Goal: Task Accomplishment & Management: Use online tool/utility

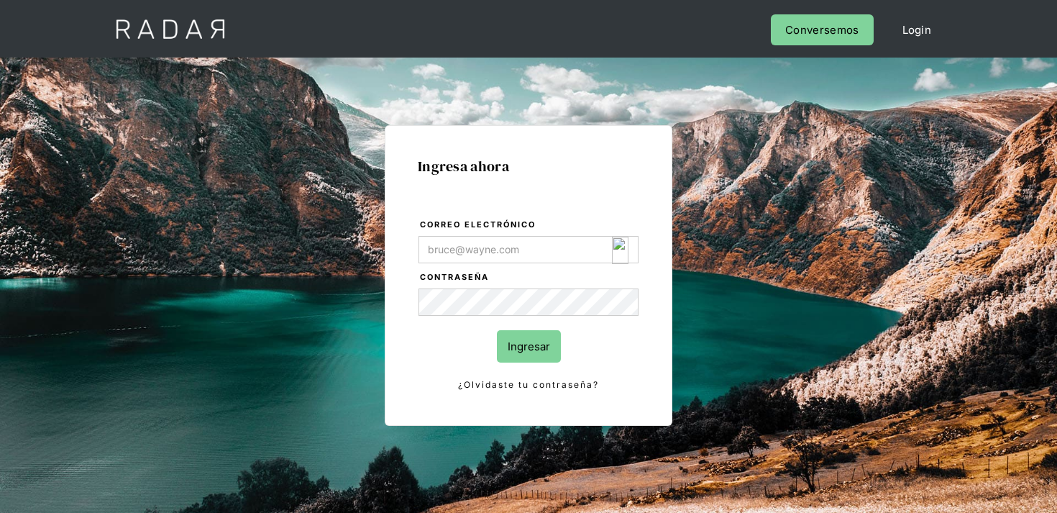
click at [617, 242] on img "Login Form" at bounding box center [620, 250] width 17 height 27
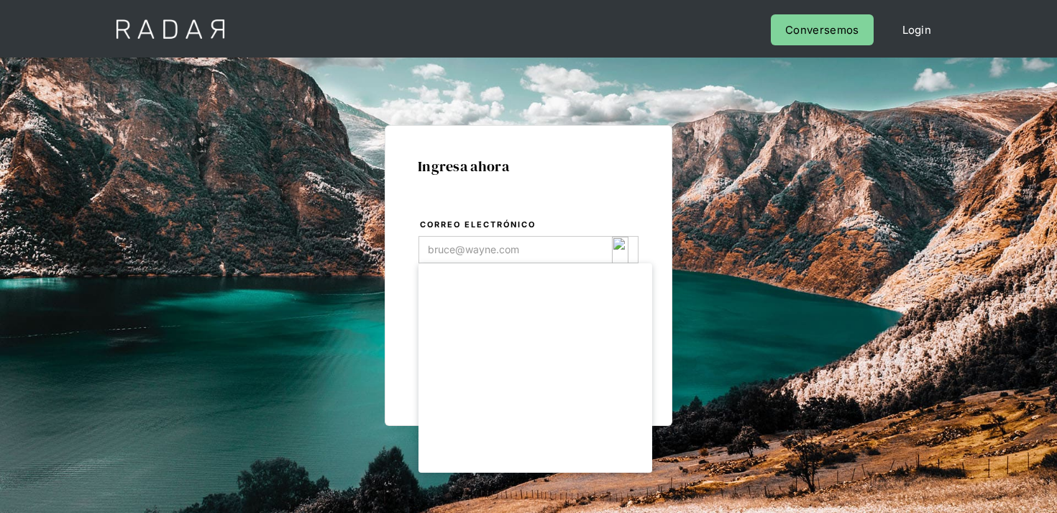
type input "opsbau@eroninternational.com"
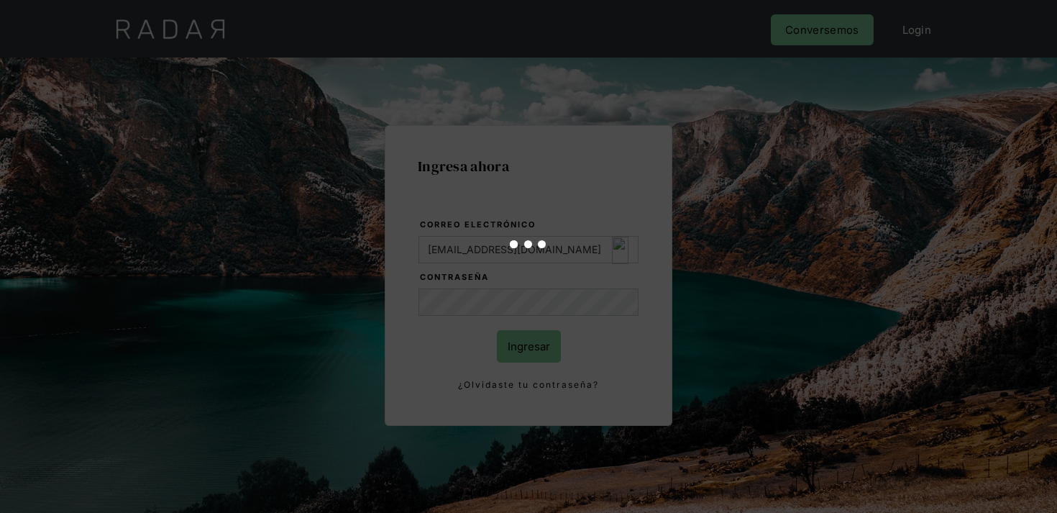
click at [523, 357] on div at bounding box center [528, 256] width 1057 height 513
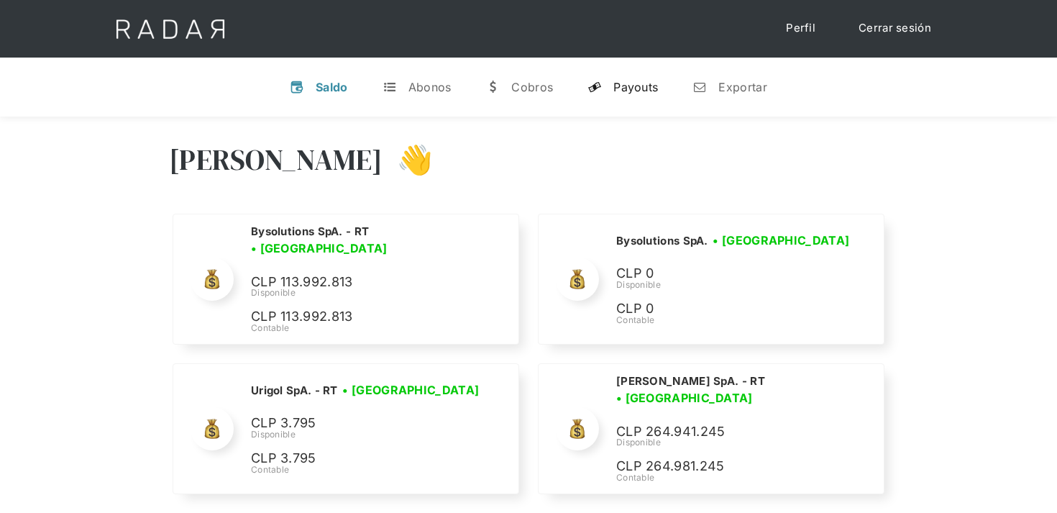
click at [639, 83] on div "Payouts" at bounding box center [635, 87] width 45 height 14
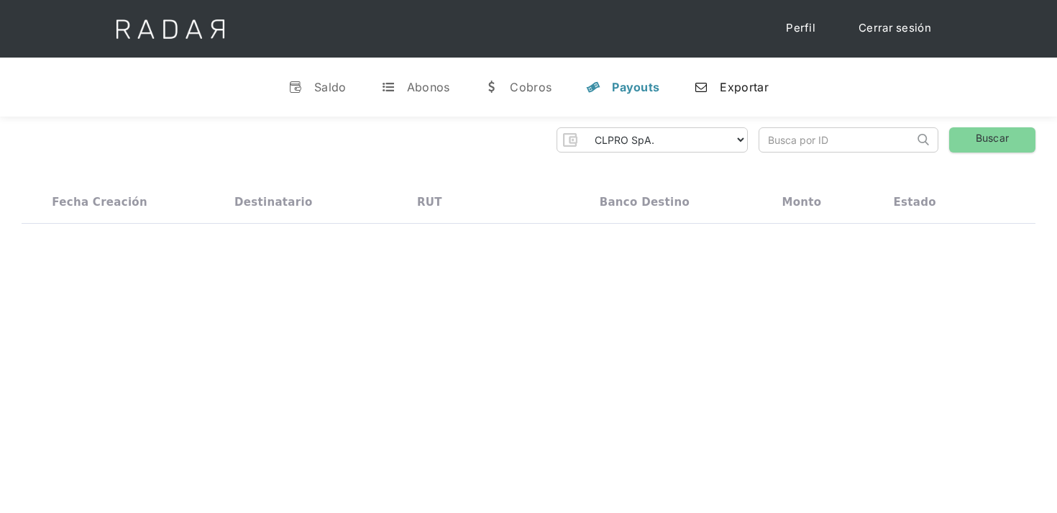
click at [742, 85] on div "Exportar" at bounding box center [744, 87] width 48 height 14
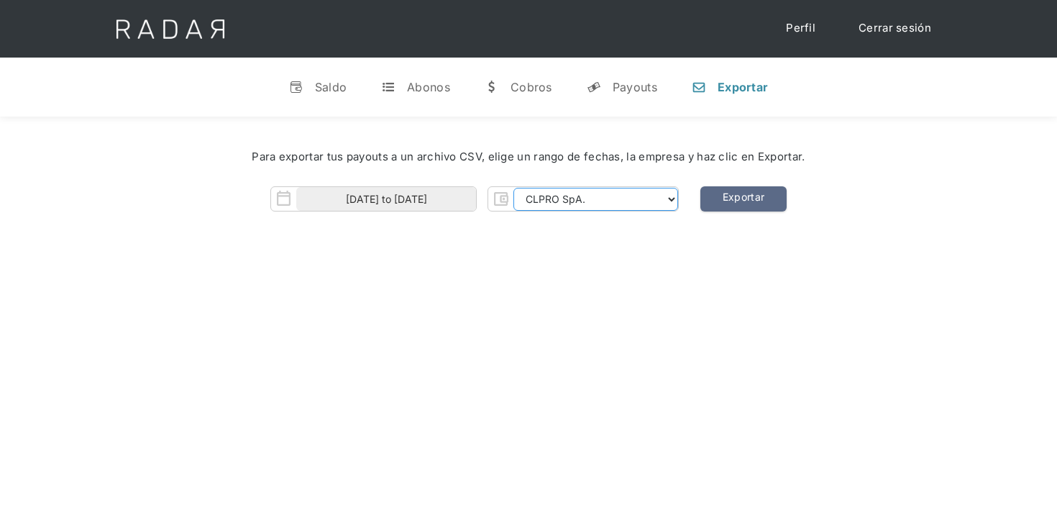
click at [545, 189] on select "CLPRO SpA. Coster SpA. Urigol SpA. Bysolutions SpA. Clmax SpA. Andes Payments S…" at bounding box center [595, 199] width 165 height 23
select select "coster-rt"
click at [515, 188] on select "CLPRO SpA. Coster SpA. Urigol SpA. Bysolutions SpA. Clmax SpA. Andes Payments S…" at bounding box center [595, 199] width 165 height 23
click at [419, 185] on div "Para exportar tus payouts a un archivo CSV, elige un rango de fechas, la empres…" at bounding box center [529, 157] width 1014 height 60
click at [416, 199] on input "[DATE] to [DATE]" at bounding box center [386, 199] width 180 height 24
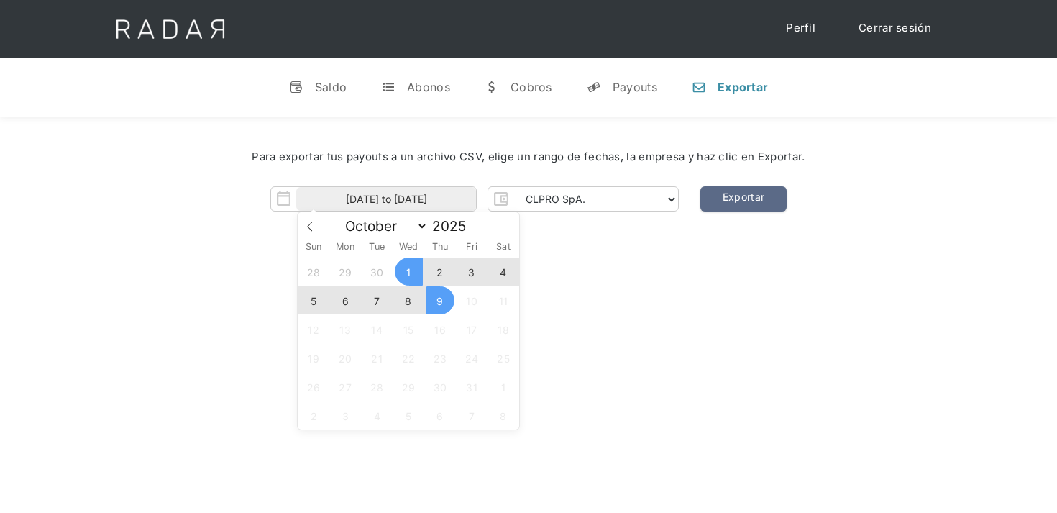
click at [403, 296] on span "8" at bounding box center [409, 300] width 28 height 28
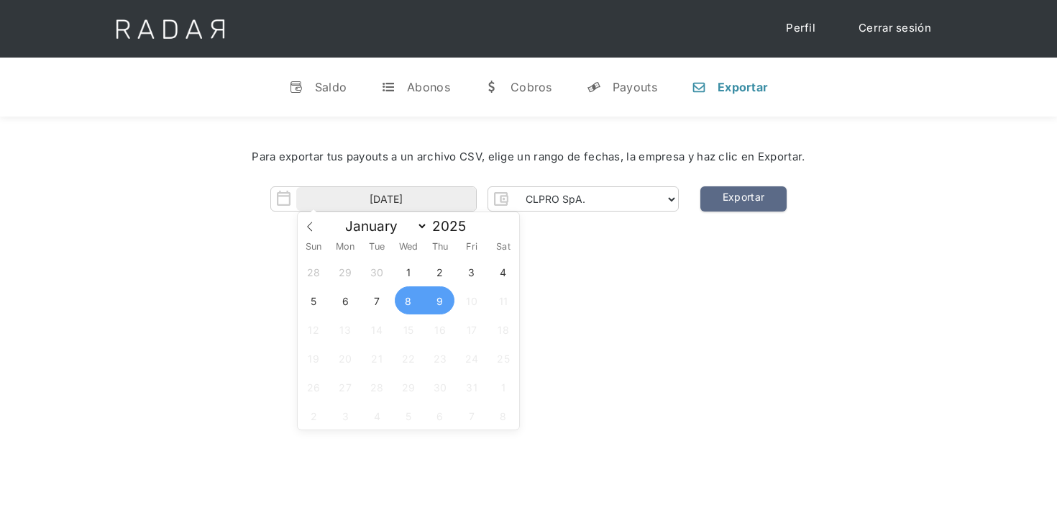
click at [439, 302] on span "9" at bounding box center [440, 300] width 28 height 28
type input "08-10-2025 to 09-10-2025"
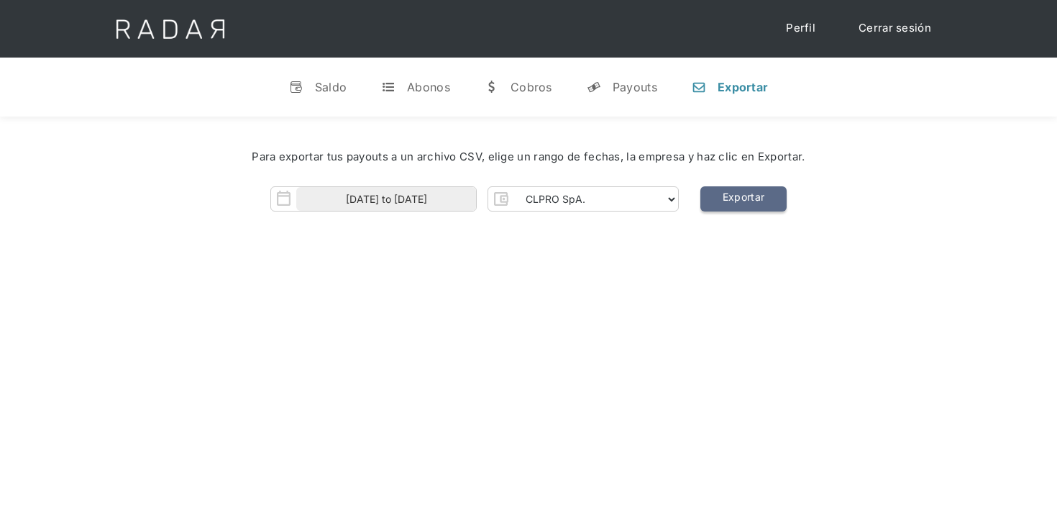
click at [744, 202] on link "Exportar" at bounding box center [743, 198] width 86 height 25
click at [529, 200] on select "CLPRO SpA. Coster SpA. Urigol SpA. Bysolutions SpA. Clmax SpA. Andes Payments S…" at bounding box center [595, 199] width 165 height 23
select select "bysolutions-rt"
click at [515, 188] on select "CLPRO SpA. Coster SpA. Urigol SpA. Bysolutions SpA. Clmax SpA. Andes Payments S…" at bounding box center [595, 199] width 165 height 23
click at [734, 211] on link "Exportar" at bounding box center [743, 198] width 86 height 25
